Goal: Check status

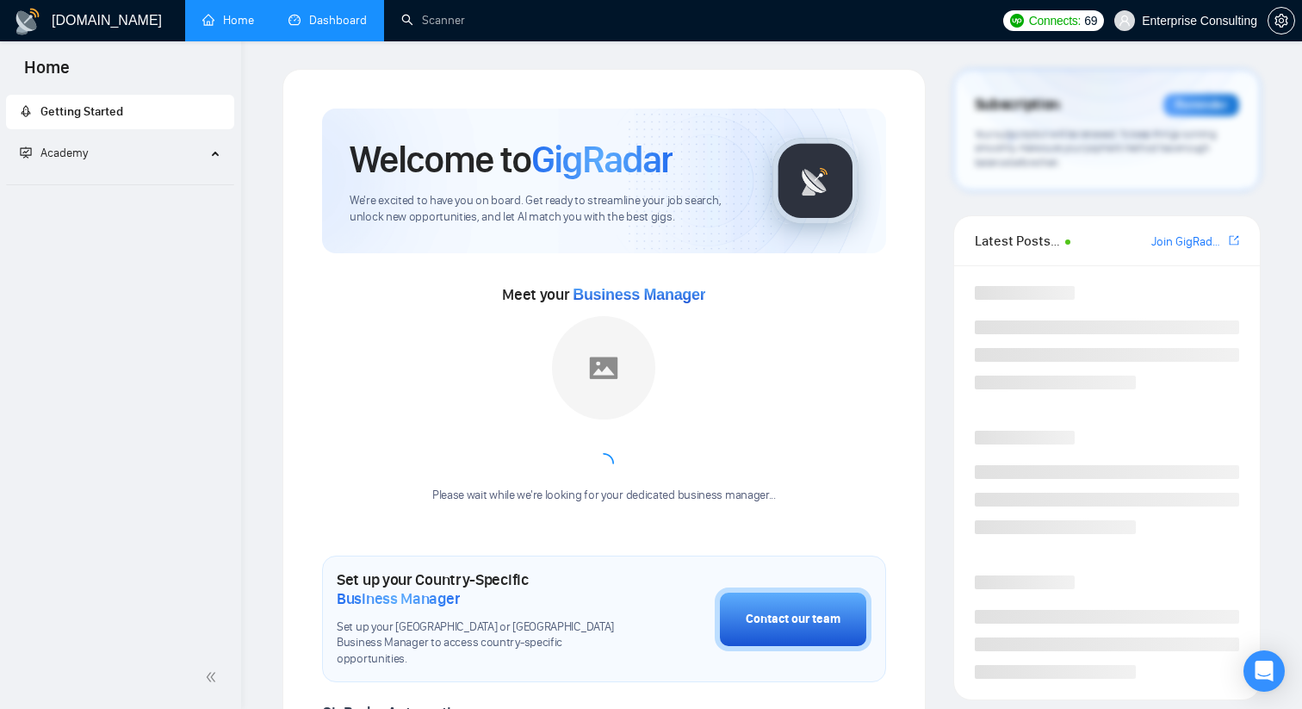
click at [334, 20] on link "Dashboard" at bounding box center [327, 20] width 78 height 15
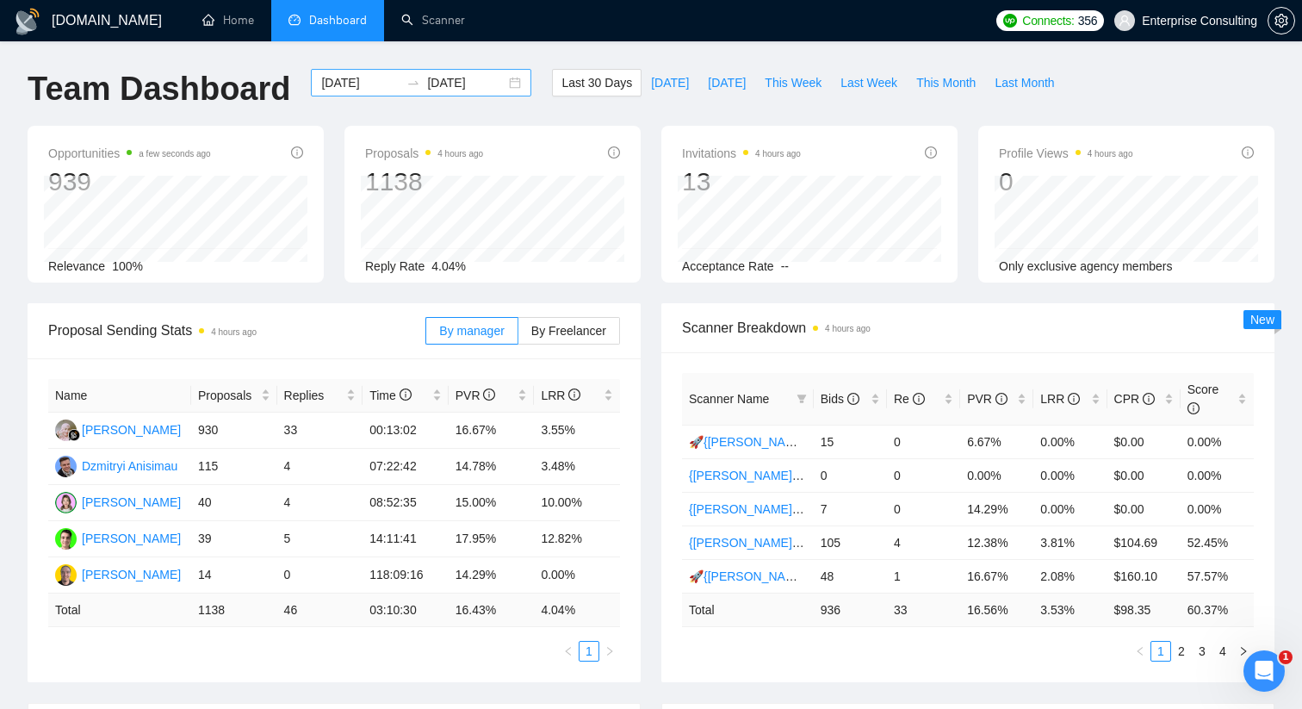
click at [503, 89] on div "[DATE] [DATE]" at bounding box center [421, 83] width 220 height 28
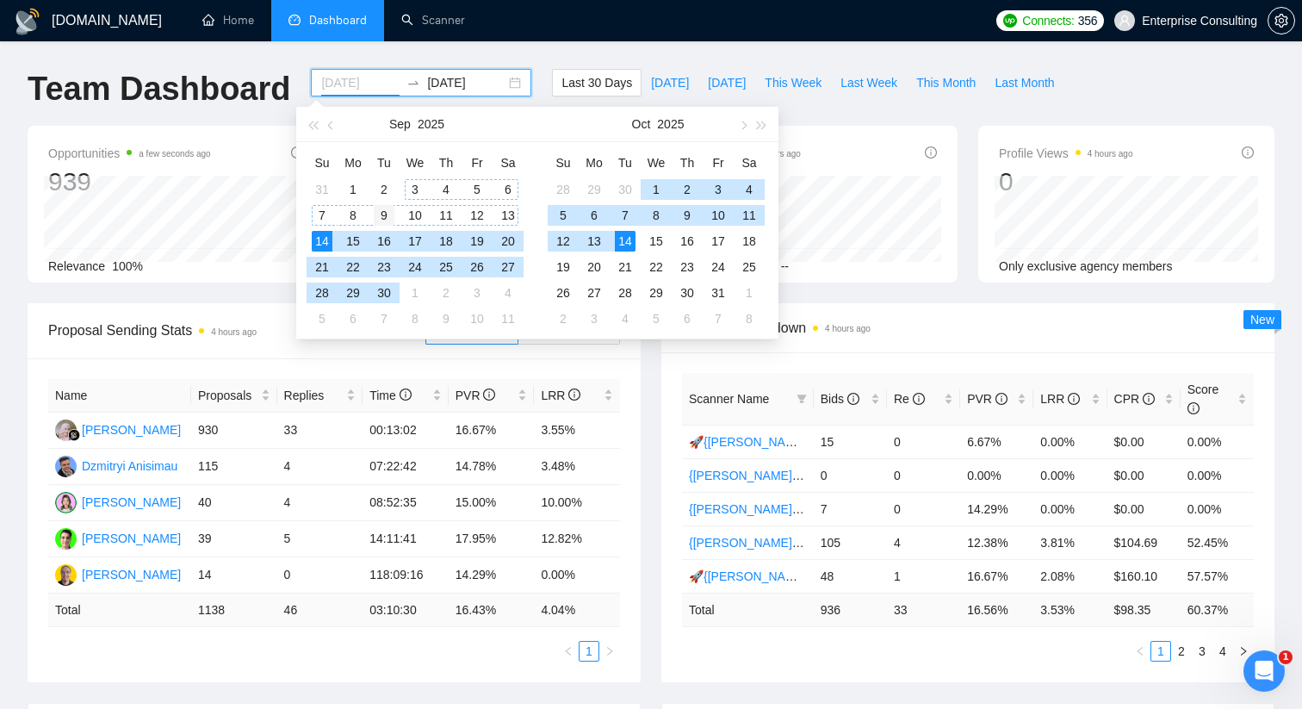
type input "[DATE]"
click at [381, 218] on div "9" at bounding box center [384, 215] width 21 height 21
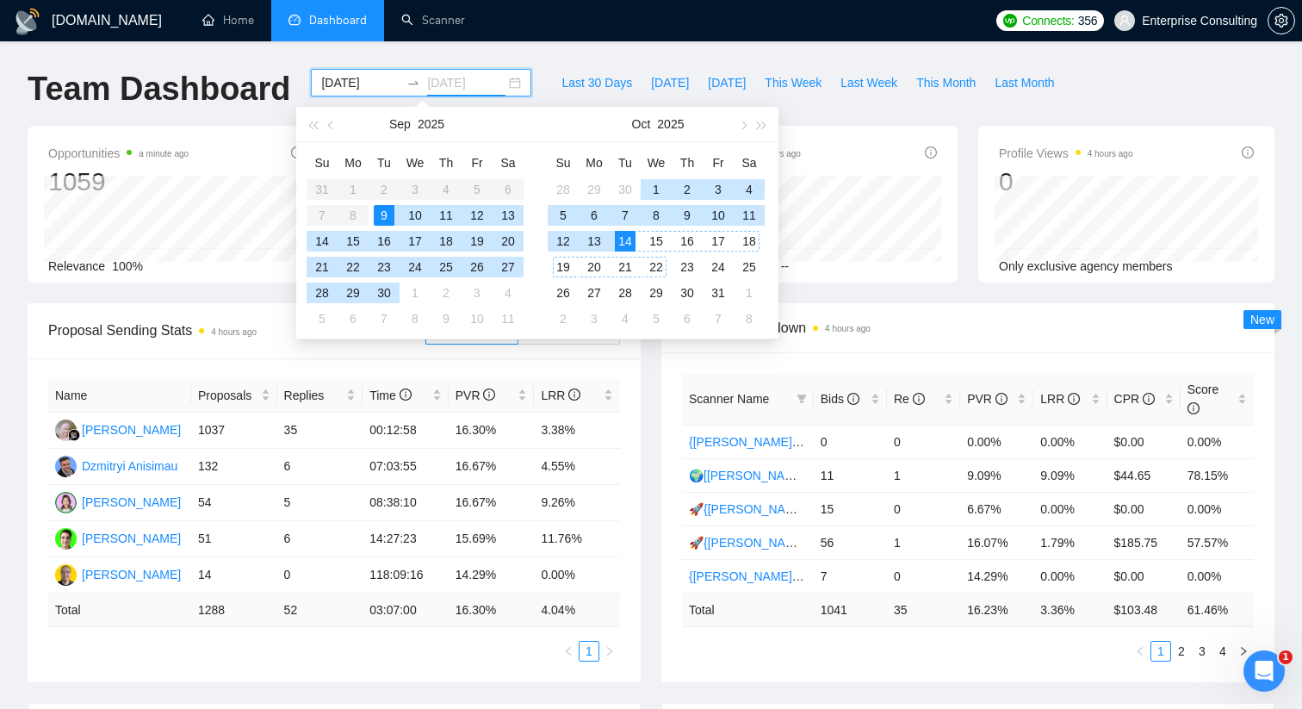
type input "[DATE]"
click at [629, 242] on div "14" at bounding box center [625, 241] width 21 height 21
